Goal: Information Seeking & Learning: Understand process/instructions

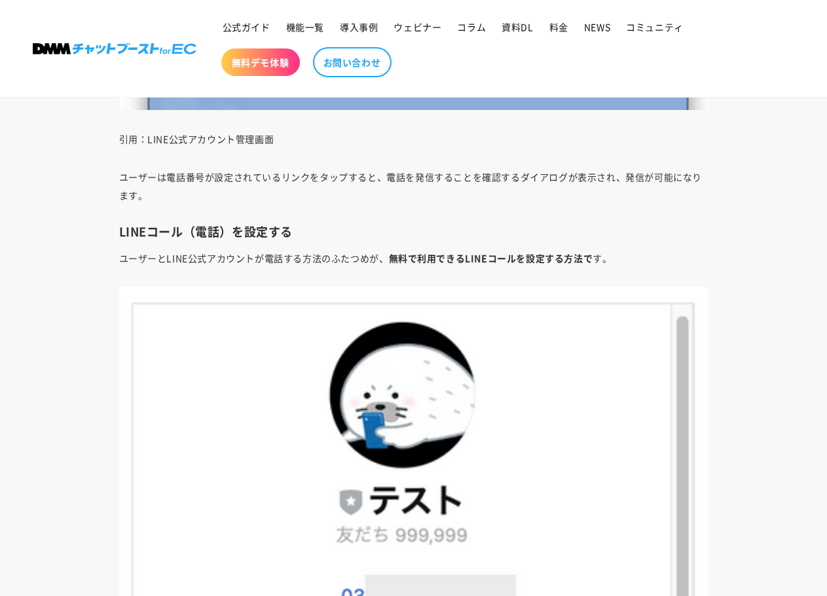
scroll to position [3565, 0]
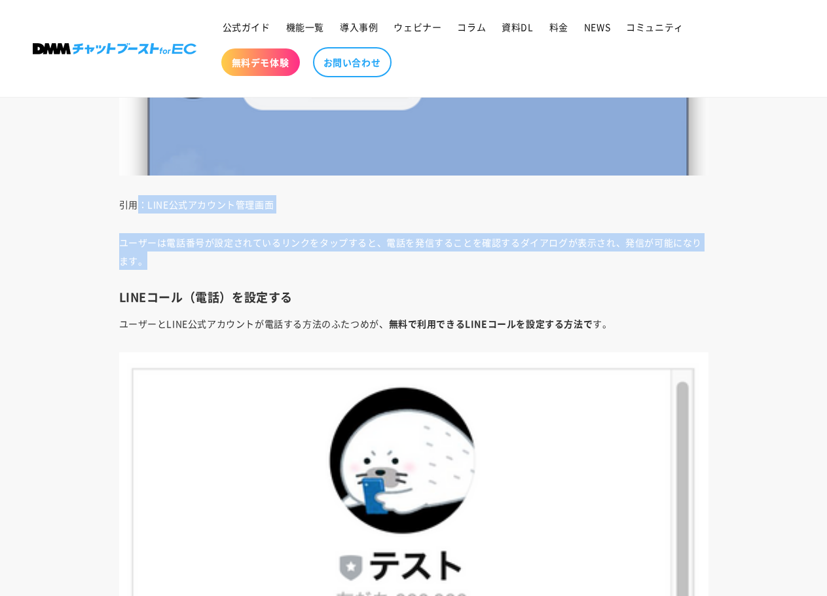
drag, startPoint x: 141, startPoint y: 197, endPoint x: 371, endPoint y: 269, distance: 241.0
click at [371, 269] on p "ユーザーは電話番号が設定されているリンクをタップすると、電話を発信することを確認するダイアログが表示され、発信が可能になります。" at bounding box center [414, 251] width 590 height 37
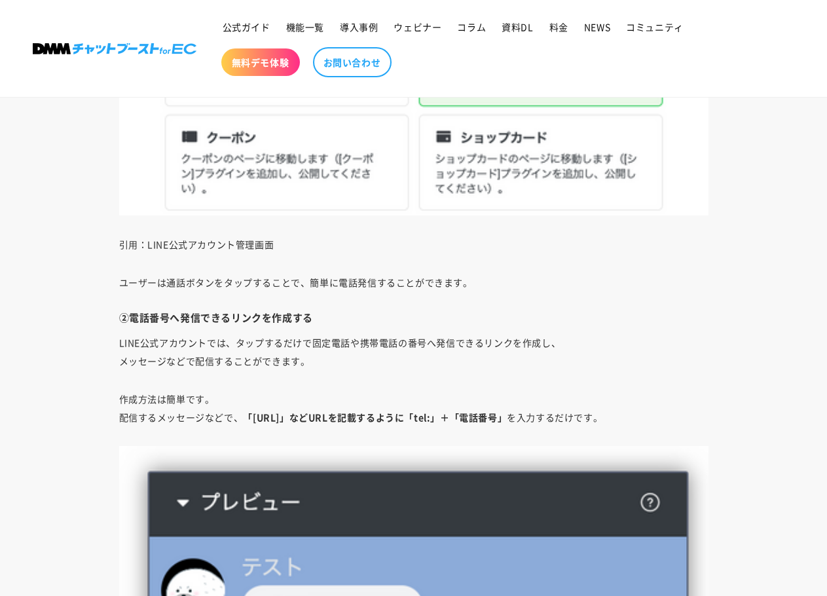
scroll to position [2975, 0]
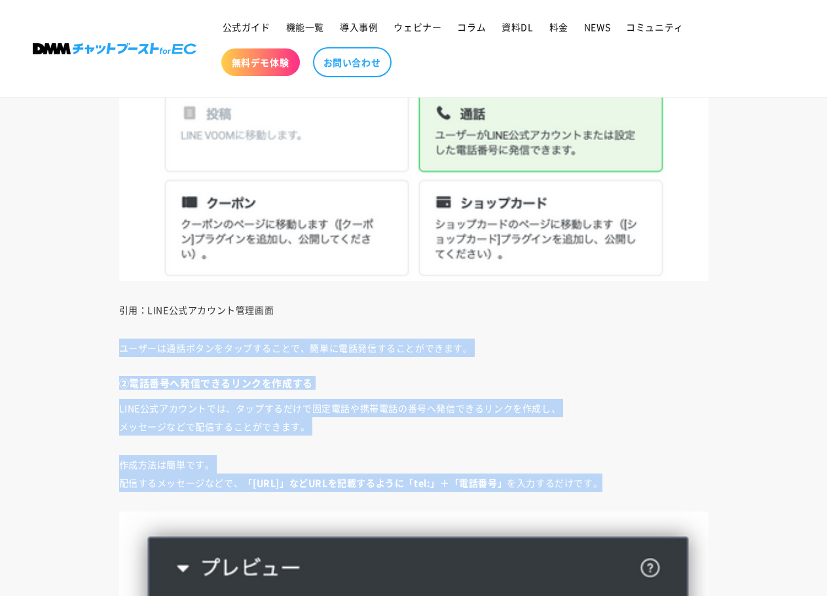
drag, startPoint x: 669, startPoint y: 484, endPoint x: 114, endPoint y: 324, distance: 578.2
click at [413, 408] on p "LINE公式アカウントでは、タップするだけで固定電話や携帯電話の番号へ発信できるリンクを作成し、 メッセージなどで配信することができます。" at bounding box center [414, 417] width 590 height 37
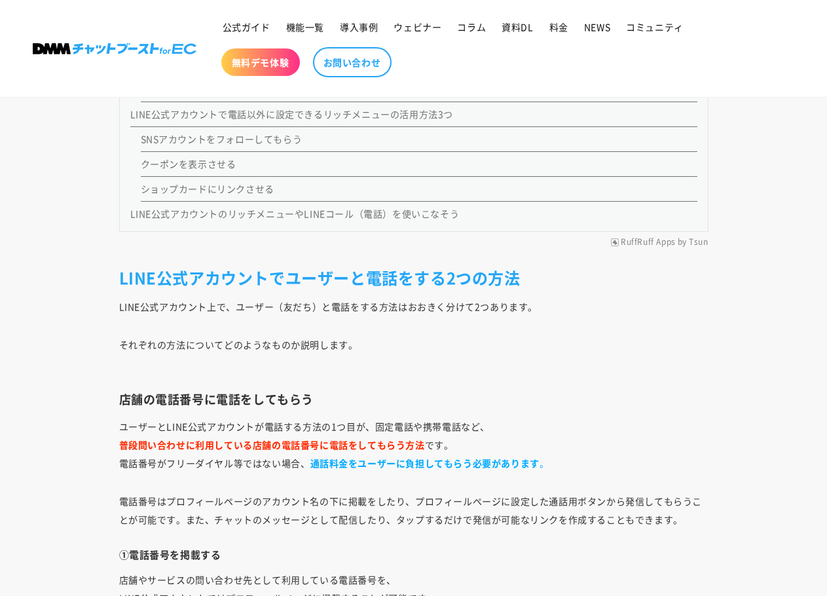
scroll to position [1469, 0]
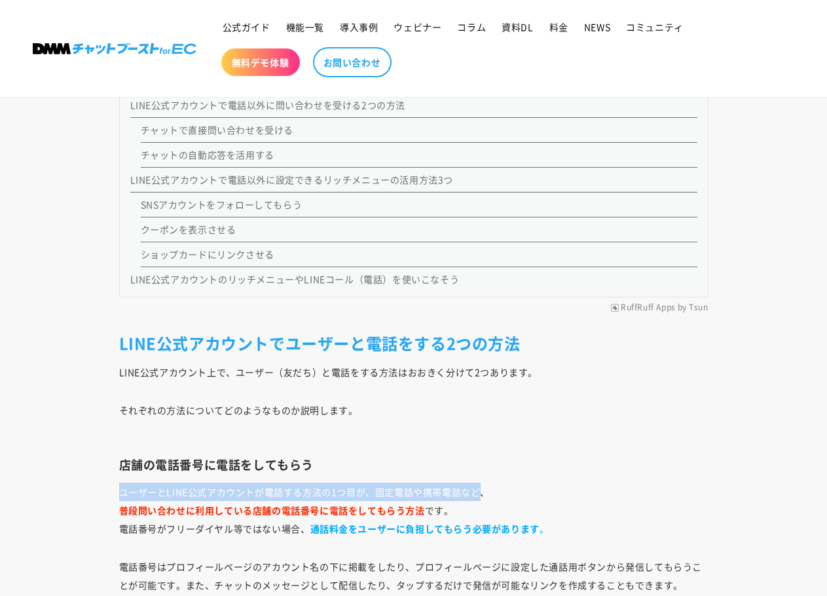
drag, startPoint x: 122, startPoint y: 491, endPoint x: 478, endPoint y: 497, distance: 355.1
click at [478, 497] on p "ユーザーとLINE公式アカウントが電話する方法の1つ目が、固定電話や携帯電話など、 普段問い合わせに利用している店舗の電話番号に電話をしてもらう方法 です。 …" at bounding box center [414, 510] width 590 height 55
drag, startPoint x: 478, startPoint y: 497, endPoint x: 489, endPoint y: 497, distance: 11.8
click at [479, 497] on p "ユーザーとLINE公式アカウントが電話する方法の1つ目が、固定電話や携帯電話など、 普段問い合わせに利用している店舗の電話番号に電話をしてもらう方法 です。 …" at bounding box center [414, 510] width 590 height 55
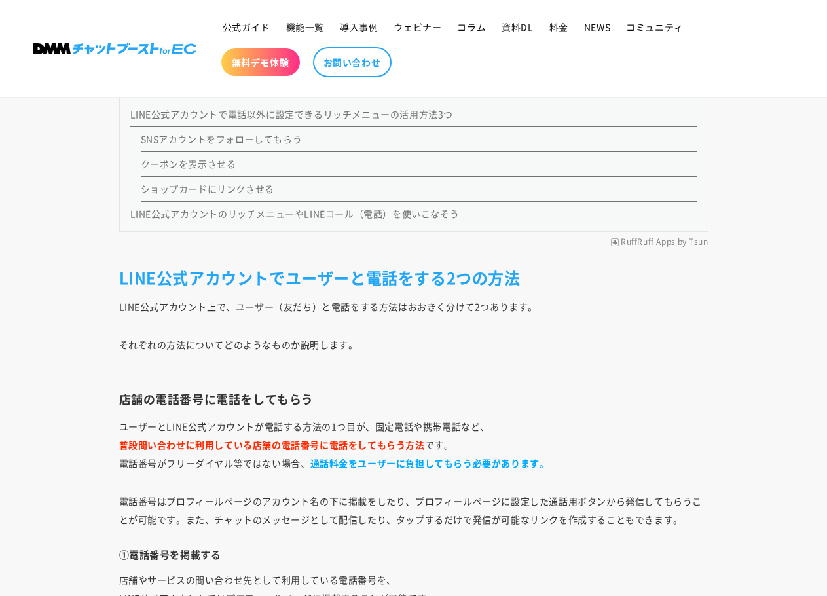
click at [609, 455] on p "ユーザーとLINE公式アカウントが電話する方法の1つ目が、固定電話や携帯電話など、 普段問い合わせに利用している店舗の電話番号に電話をしてもらう方法 です。 …" at bounding box center [414, 444] width 590 height 55
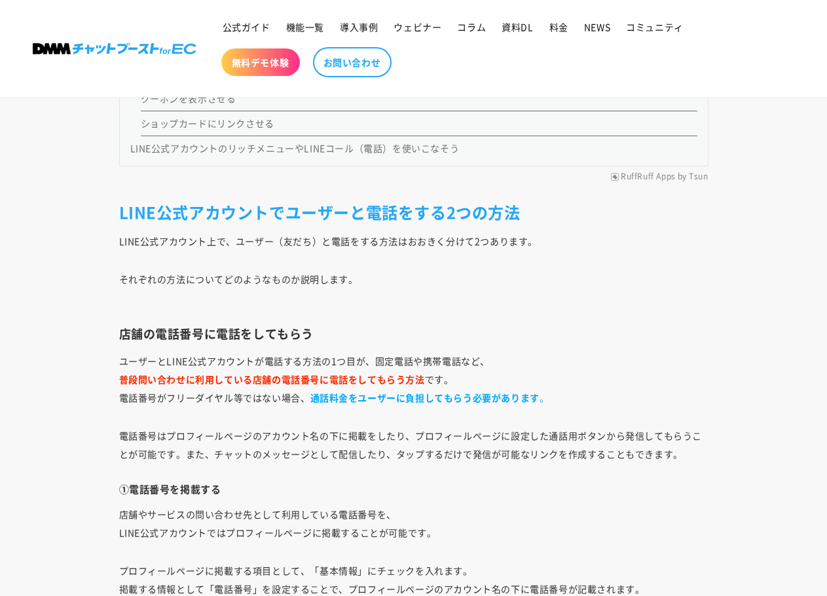
scroll to position [1665, 0]
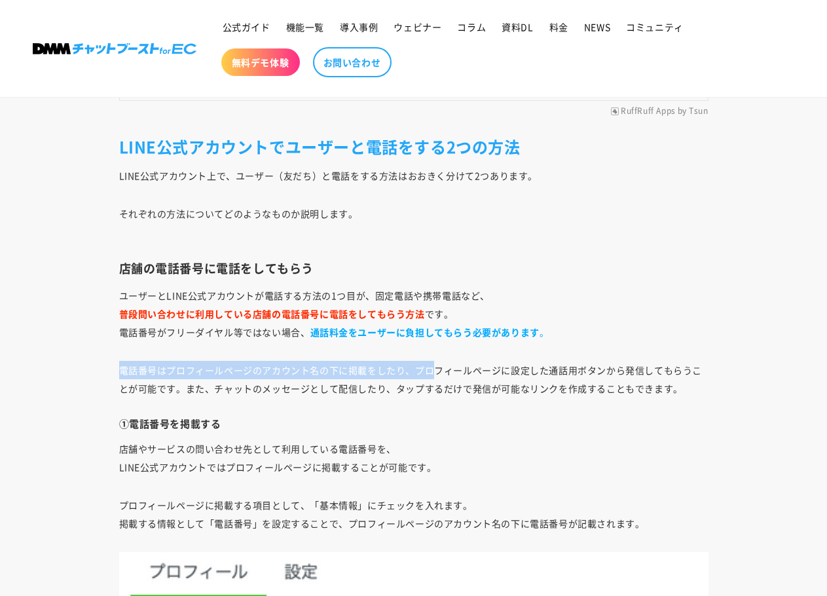
drag, startPoint x: 117, startPoint y: 369, endPoint x: 436, endPoint y: 370, distance: 319.0
click at [436, 370] on p "電話番号はプロフィールページのアカウント名の下に掲載をしたり、プロフィールページに設定した通話用ボタンから発信してもらうことが可能です。また、チャットのメッセ…" at bounding box center [414, 379] width 590 height 37
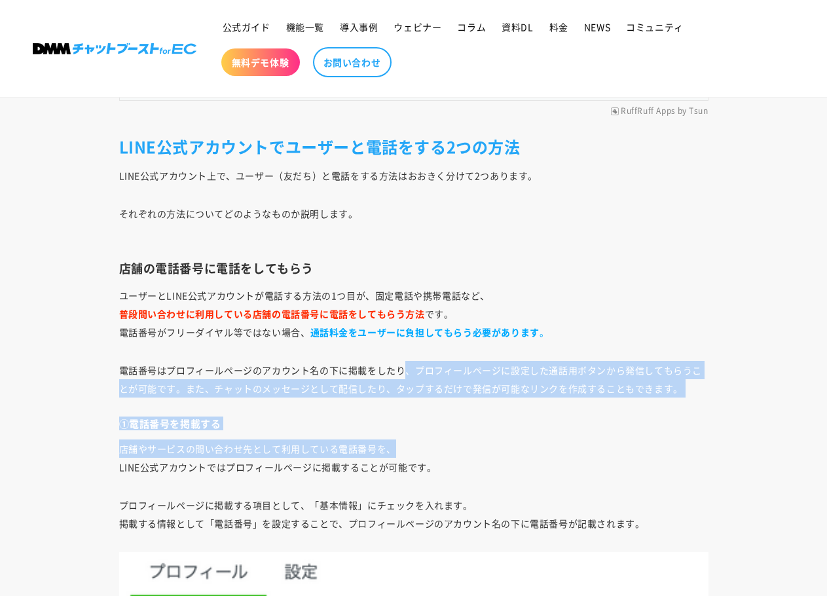
drag, startPoint x: 407, startPoint y: 373, endPoint x: 417, endPoint y: 445, distance: 73.4
click at [417, 445] on p "店舗やサービスの問い合わせ先として利用している電話番号を、 LINE公式アカウントではプロフィールページに掲載することが可能です。" at bounding box center [414, 458] width 590 height 37
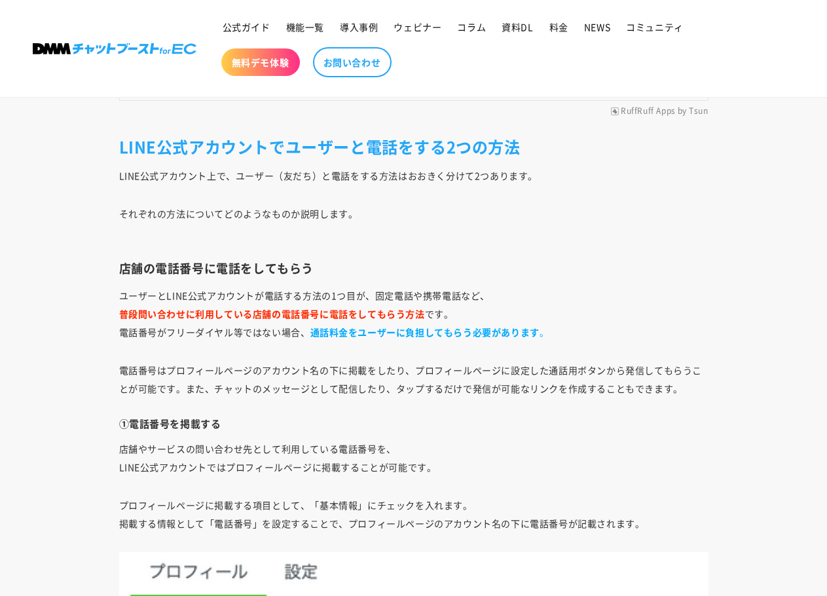
click at [548, 448] on p "店舗やサービスの問い合わせ先として利用している電話番号を、 LINE公式アカウントではプロフィールページに掲載することが可能です。" at bounding box center [414, 458] width 590 height 37
